Goal: Check status: Check status

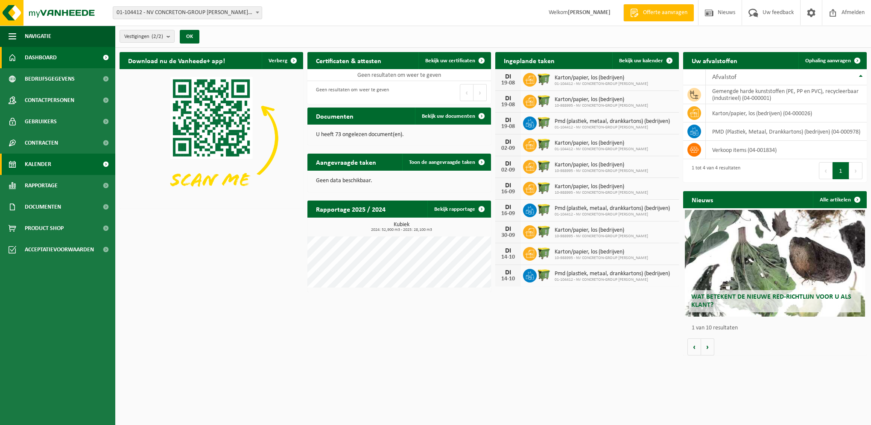
click at [44, 163] on span "Kalender" at bounding box center [38, 164] width 26 height 21
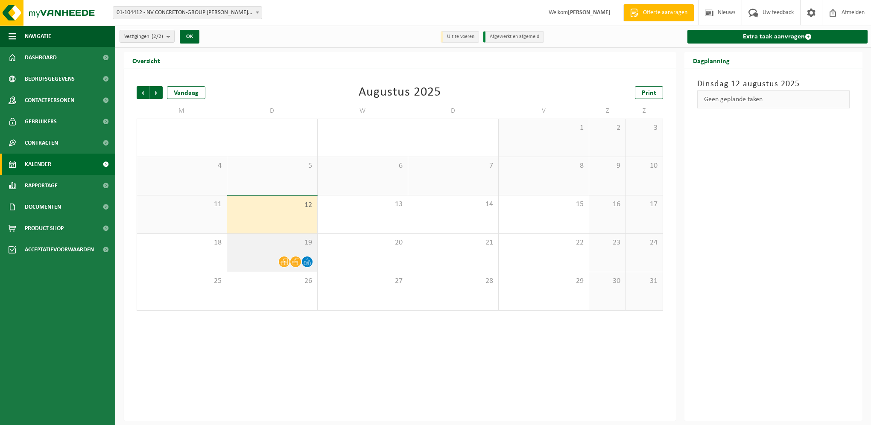
click at [278, 255] on div "19" at bounding box center [272, 253] width 90 height 38
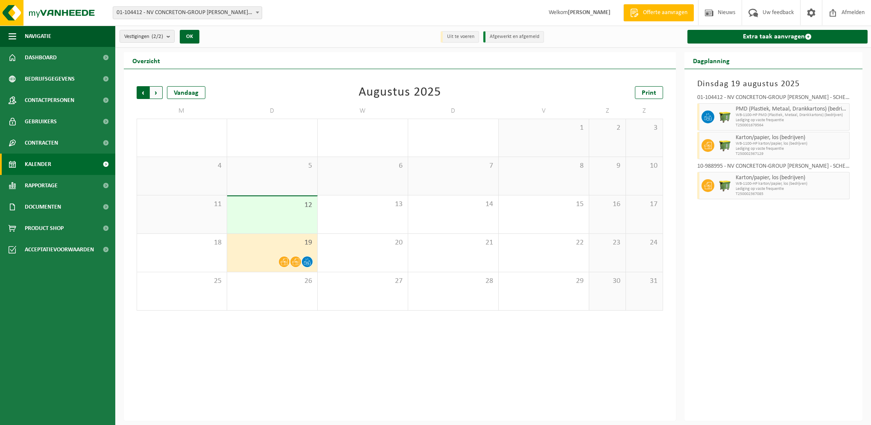
click at [158, 93] on span "Volgende" at bounding box center [156, 92] width 13 height 13
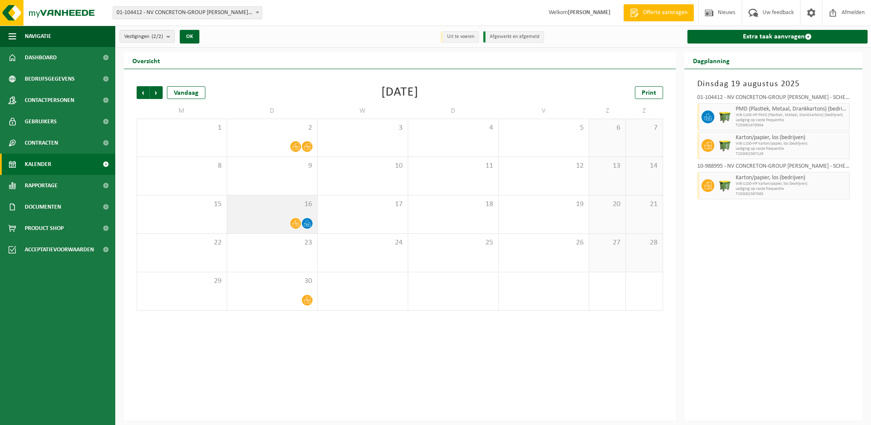
click at [248, 206] on span "16" at bounding box center [272, 204] width 82 height 9
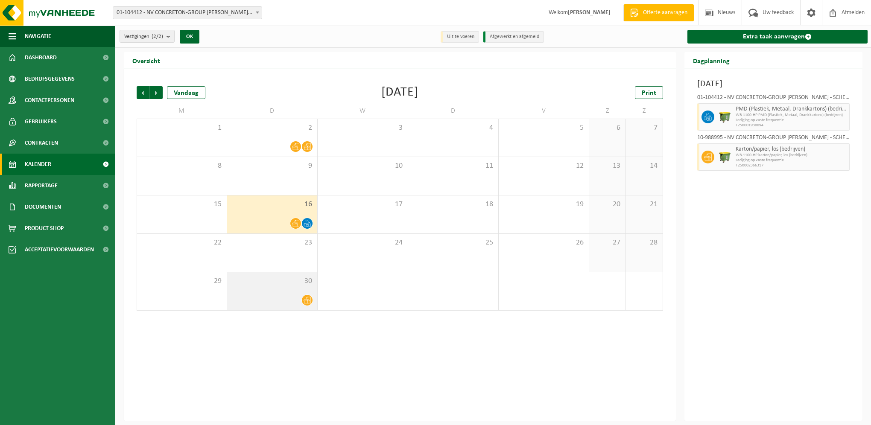
click at [261, 291] on div "30" at bounding box center [272, 291] width 90 height 38
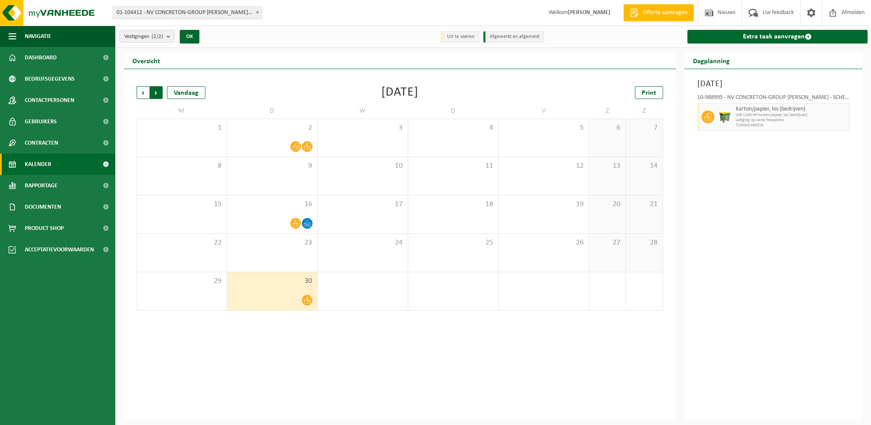
click at [141, 93] on span "Vorige" at bounding box center [143, 92] width 13 height 13
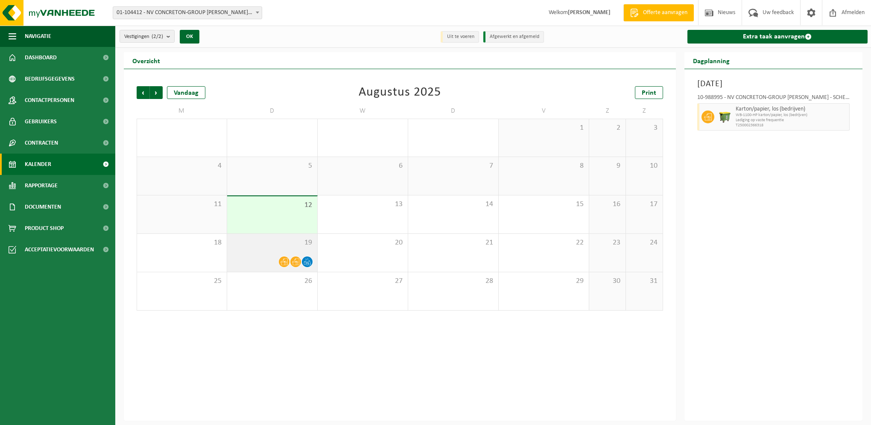
click at [277, 258] on div at bounding box center [272, 262] width 82 height 12
